Goal: Find specific page/section: Find specific page/section

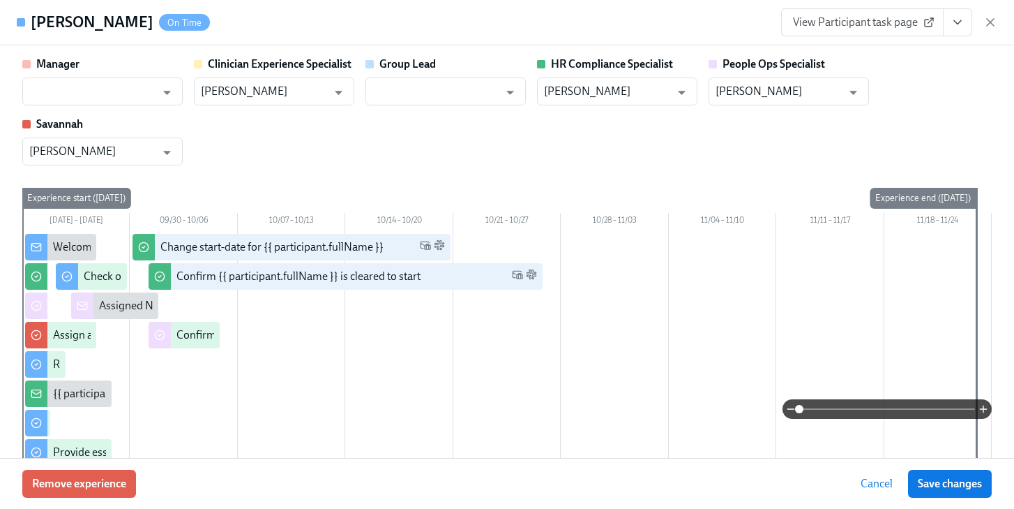
click at [994, 16] on icon "button" at bounding box center [991, 22] width 14 height 14
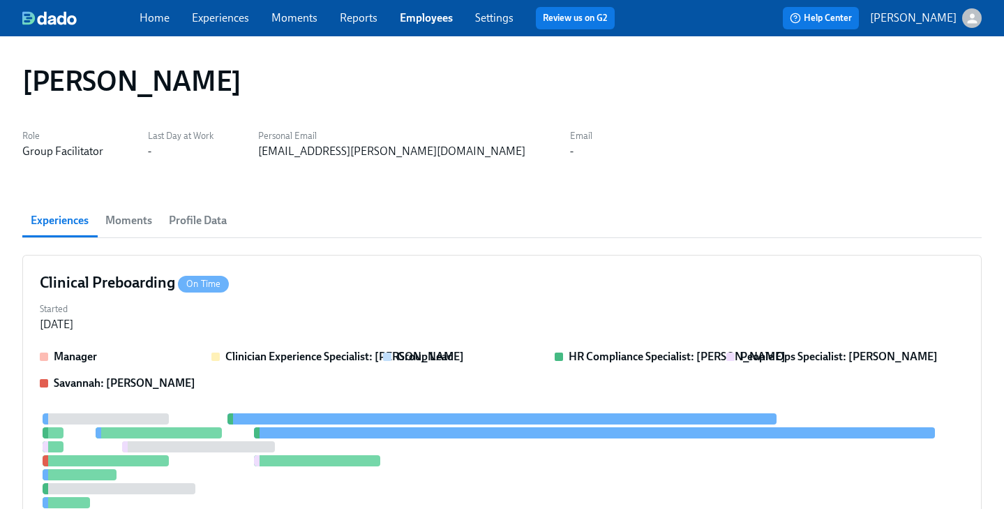
click at [424, 13] on link "Employees" at bounding box center [426, 17] width 53 height 13
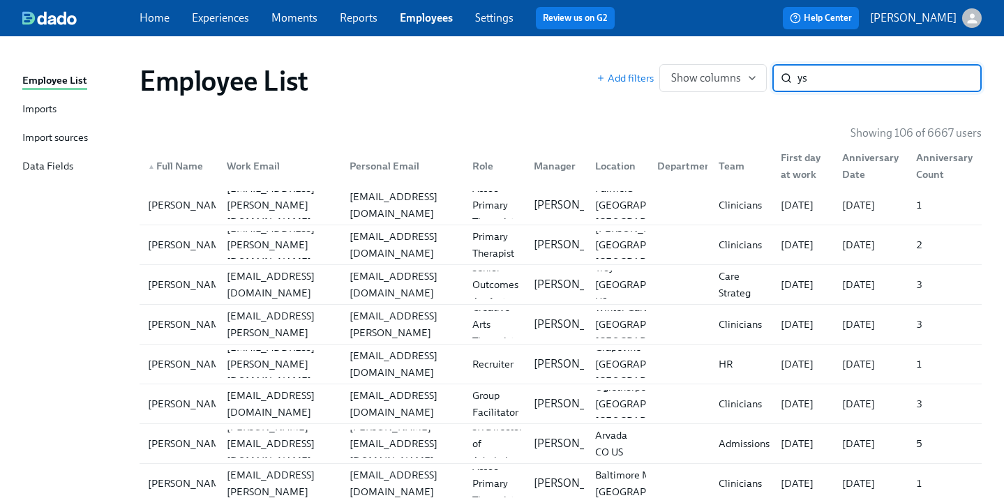
type input "y"
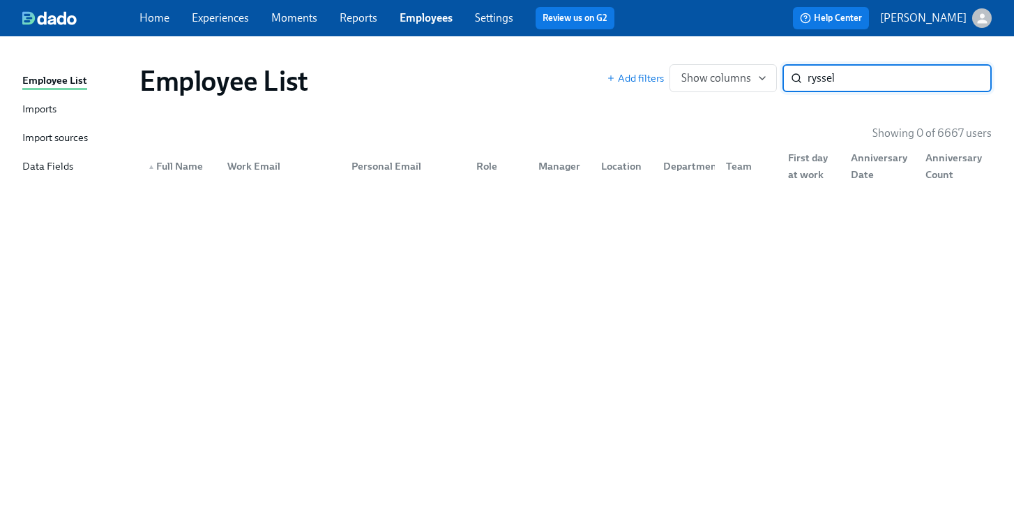
drag, startPoint x: 854, startPoint y: 78, endPoint x: 649, endPoint y: 70, distance: 205.3
click at [654, 71] on div "Add filters Show columns ryssel ​" at bounding box center [799, 78] width 385 height 28
type input "r"
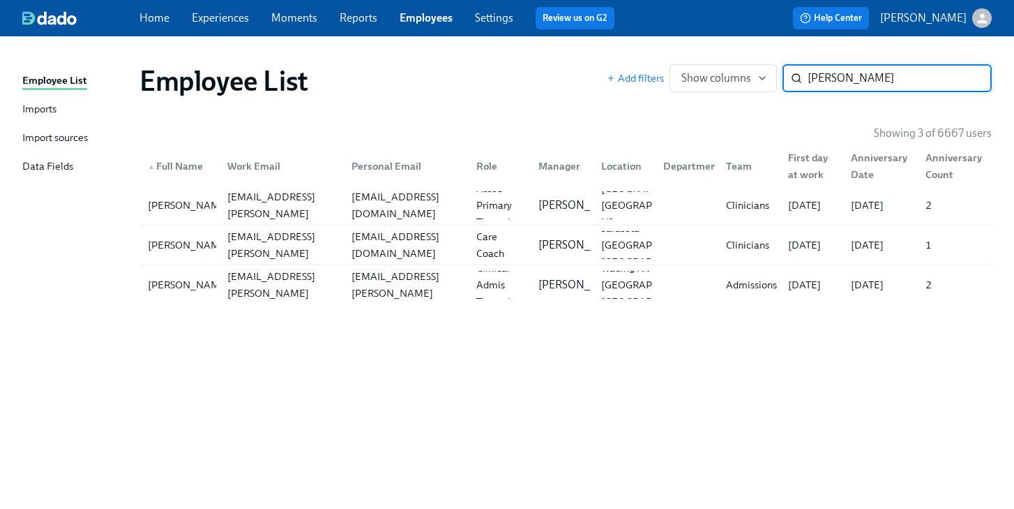
type input "guzman"
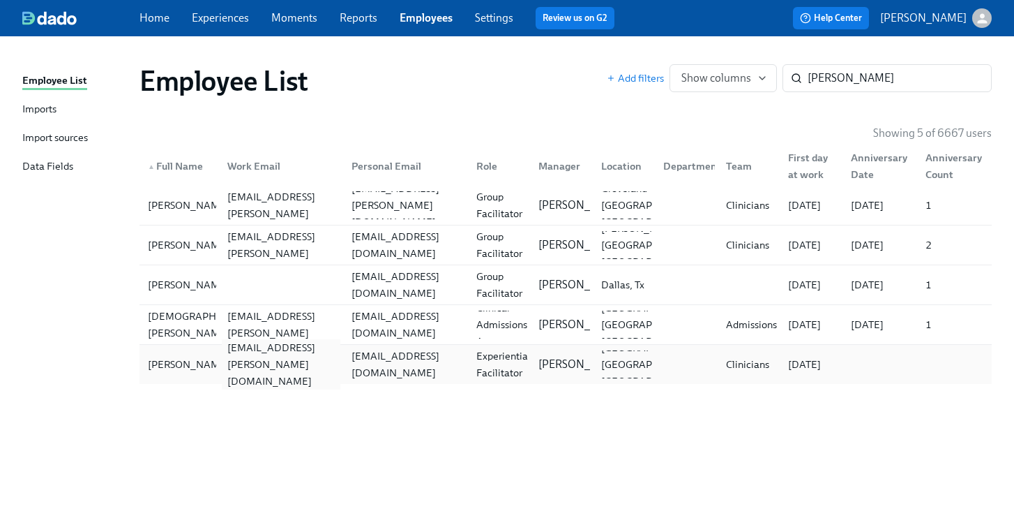
click at [298, 363] on div "ryssel.guzman@charliehealth.com" at bounding box center [281, 364] width 119 height 50
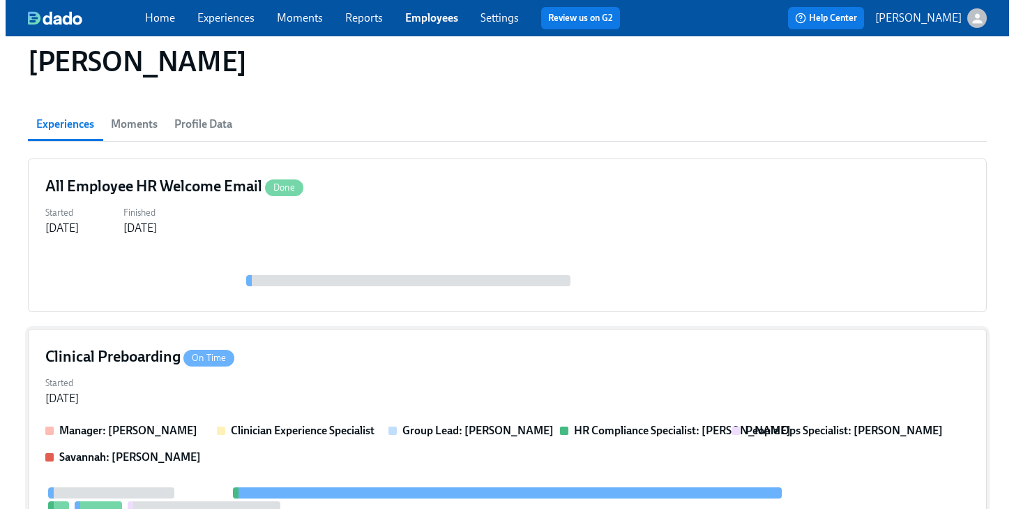
scroll to position [126, 0]
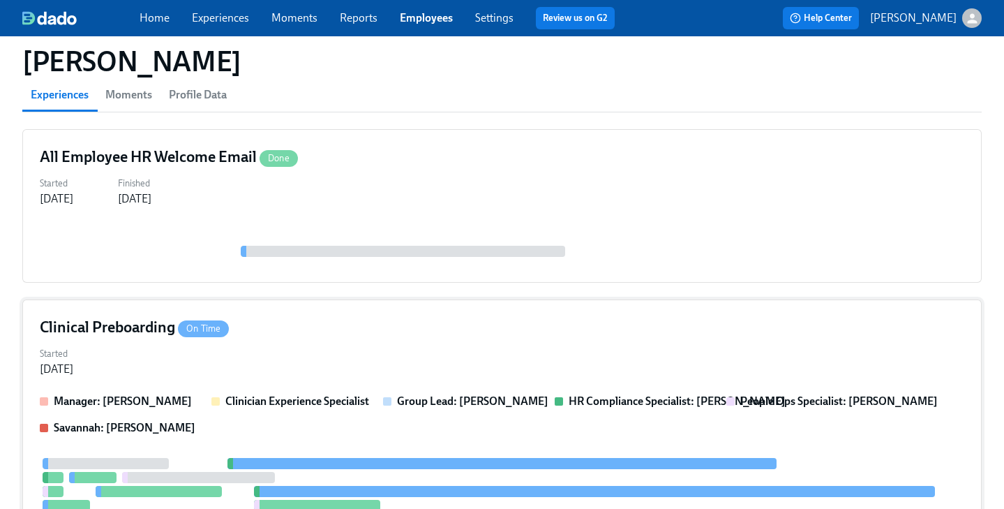
click at [381, 340] on div "Clinical Preboarding On Time Started Sep 22, 2025 Manager: Kristiana Miner Clin…" at bounding box center [501, 493] width 959 height 389
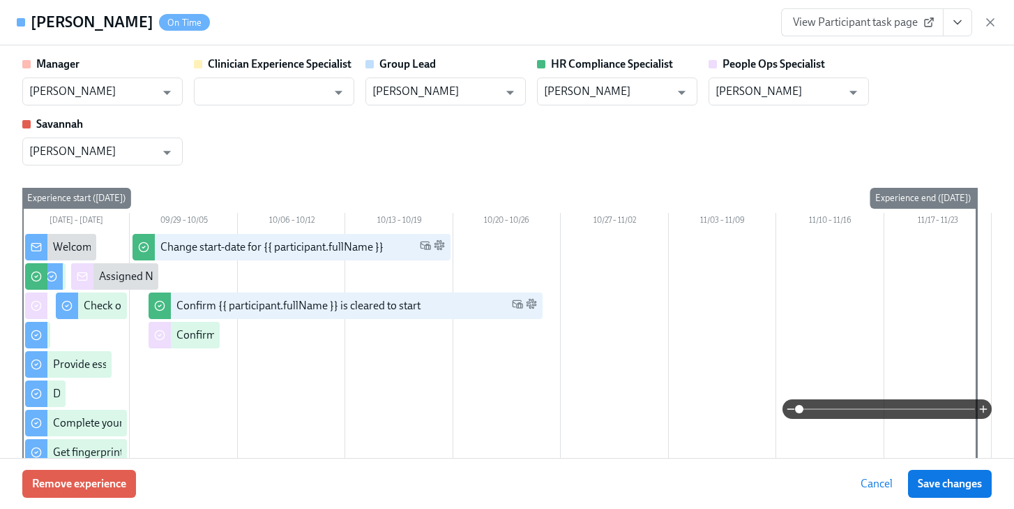
click at [954, 24] on icon "View task page" at bounding box center [958, 22] width 14 height 14
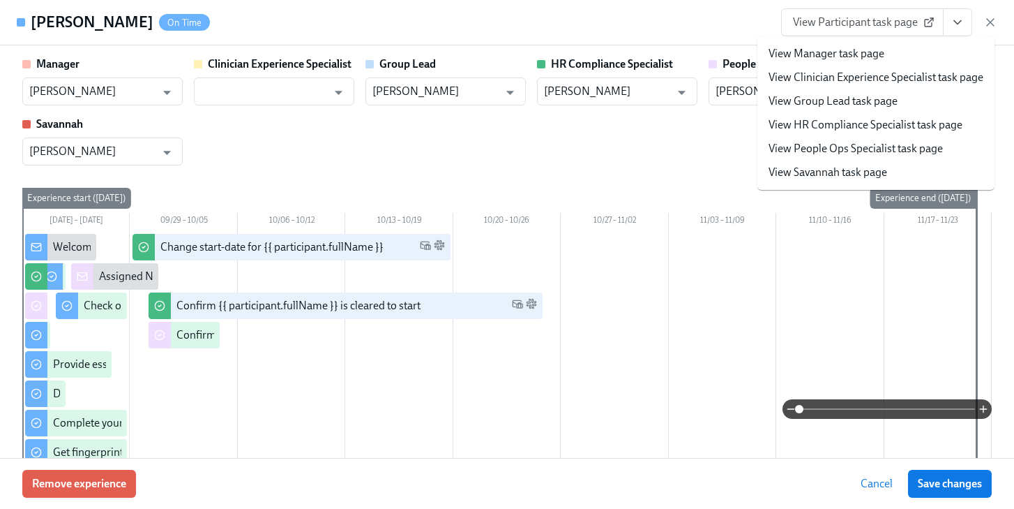
click at [876, 144] on link "View People Ops Specialist task page" at bounding box center [856, 148] width 174 height 15
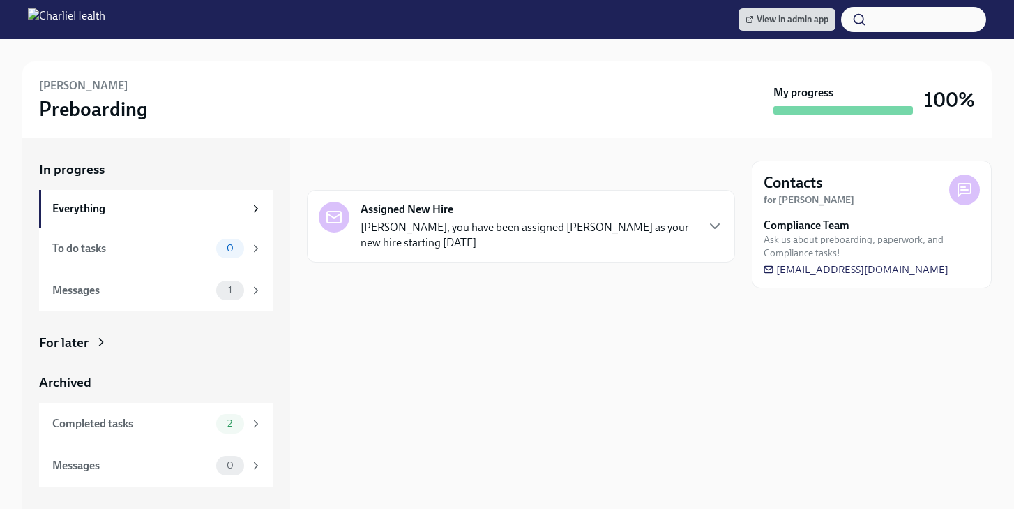
click at [63, 343] on div "For later" at bounding box center [64, 343] width 50 height 18
